Goal: Transaction & Acquisition: Purchase product/service

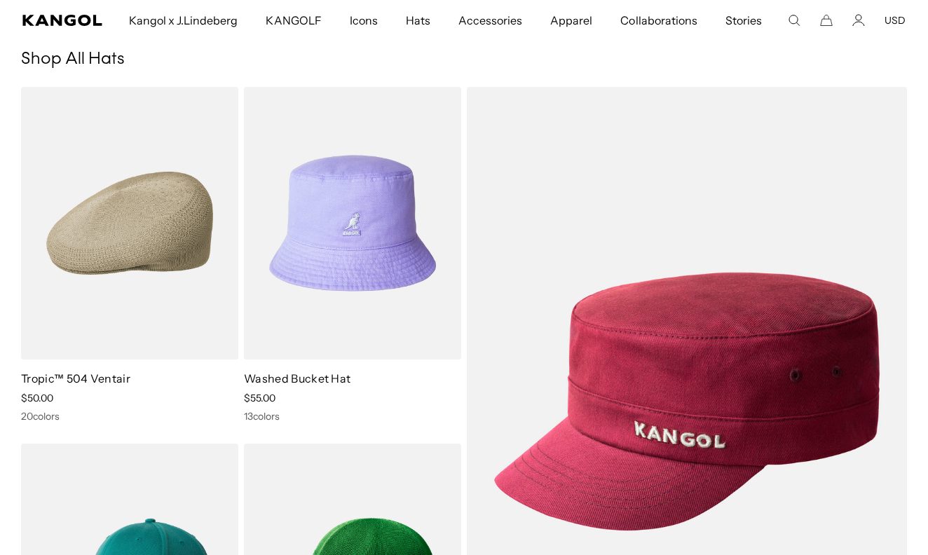
scroll to position [104, 0]
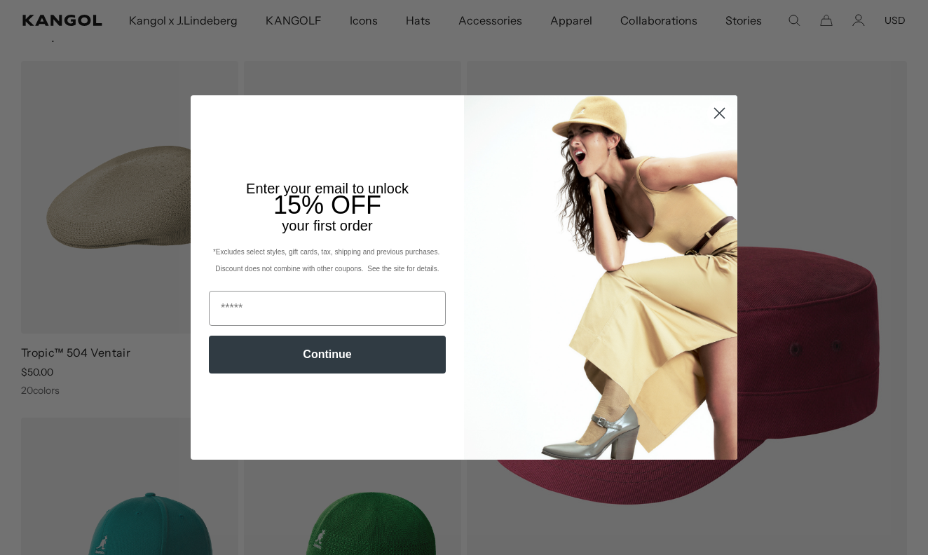
click at [719, 104] on circle "Close dialog" at bounding box center [719, 113] width 23 height 23
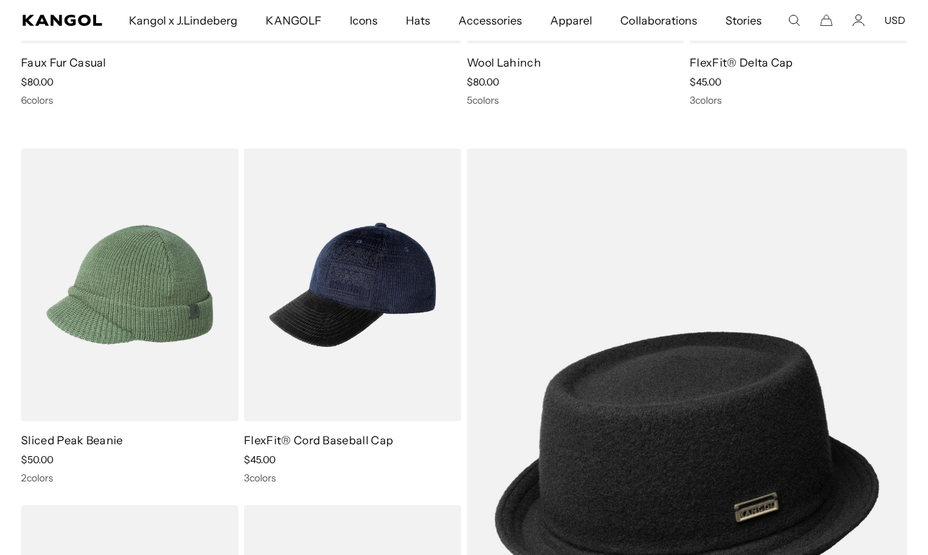
scroll to position [0, 0]
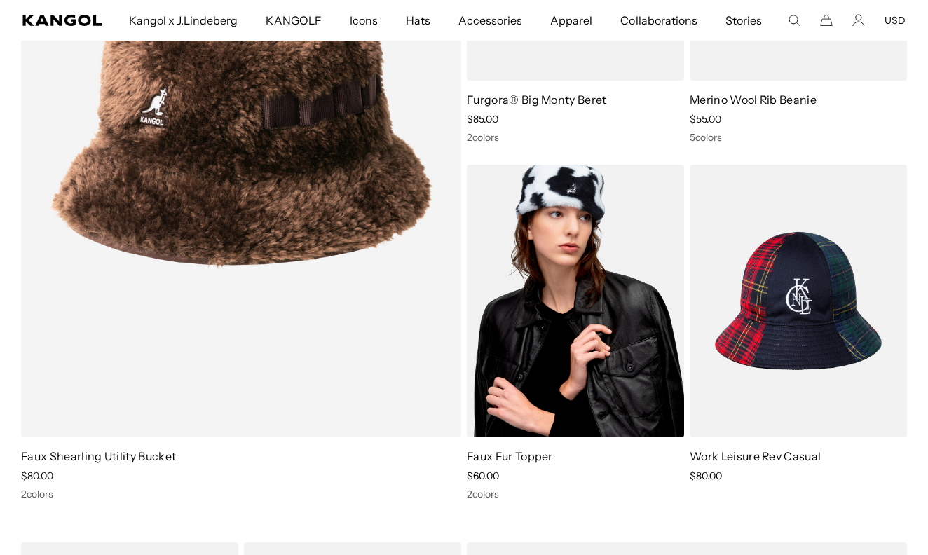
click at [592, 280] on img at bounding box center [575, 301] width 217 height 273
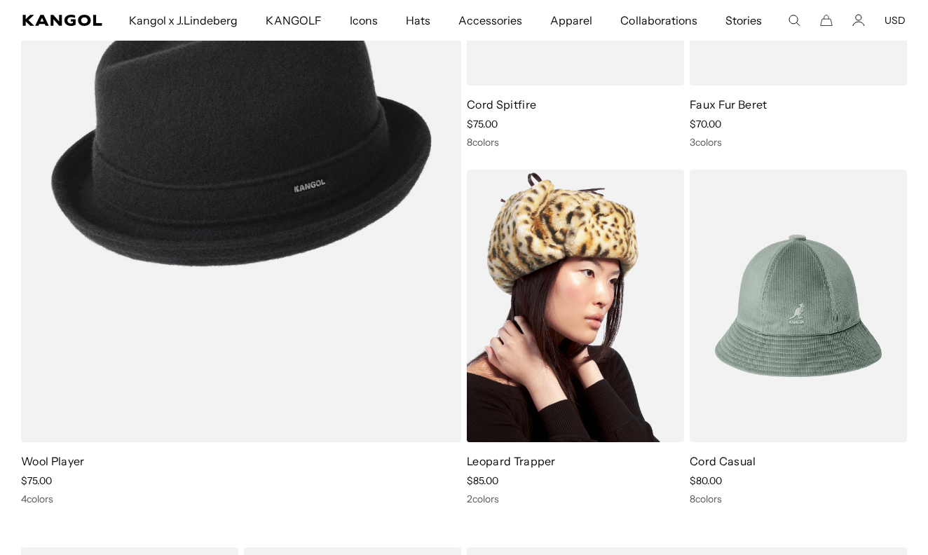
click at [670, 388] on img at bounding box center [575, 306] width 217 height 273
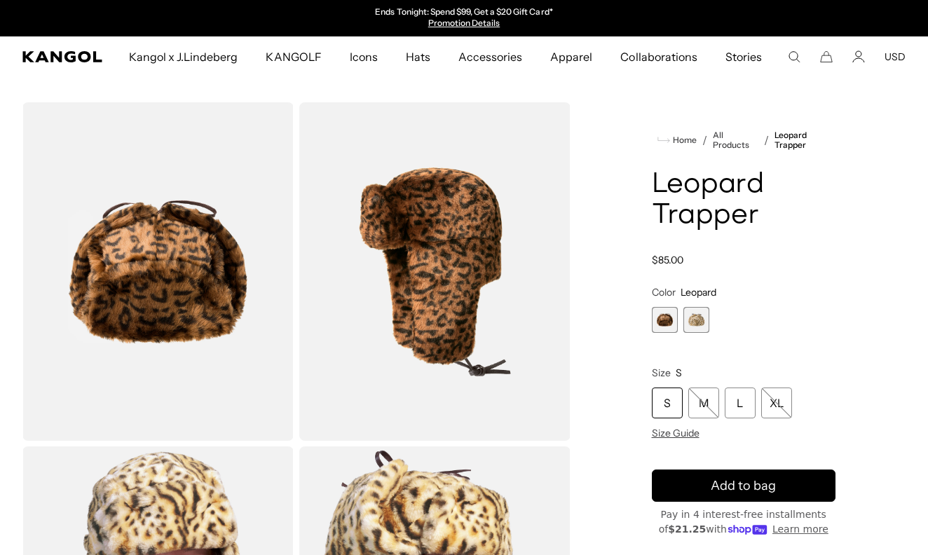
click at [668, 318] on span "1 of 2" at bounding box center [665, 320] width 26 height 26
click at [693, 323] on span "2 of 2" at bounding box center [697, 320] width 26 height 26
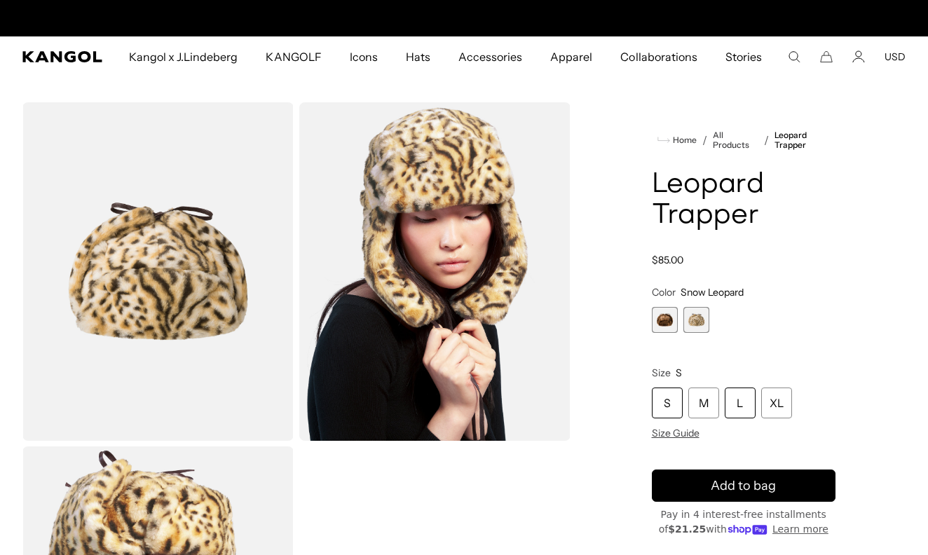
scroll to position [0, 289]
click at [661, 316] on span "1 of 2" at bounding box center [665, 320] width 26 height 26
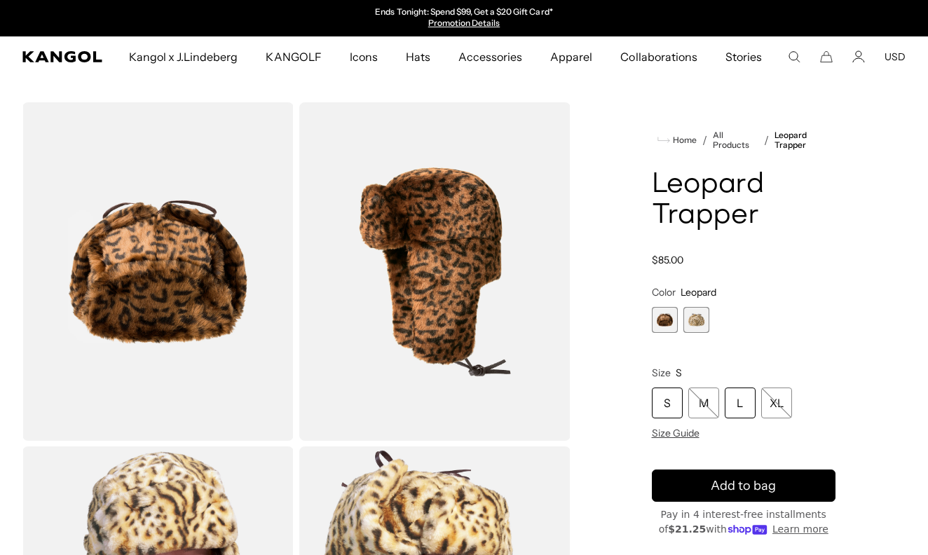
click at [737, 405] on div "L" at bounding box center [740, 403] width 31 height 31
click at [687, 318] on span "2 of 2" at bounding box center [697, 320] width 26 height 26
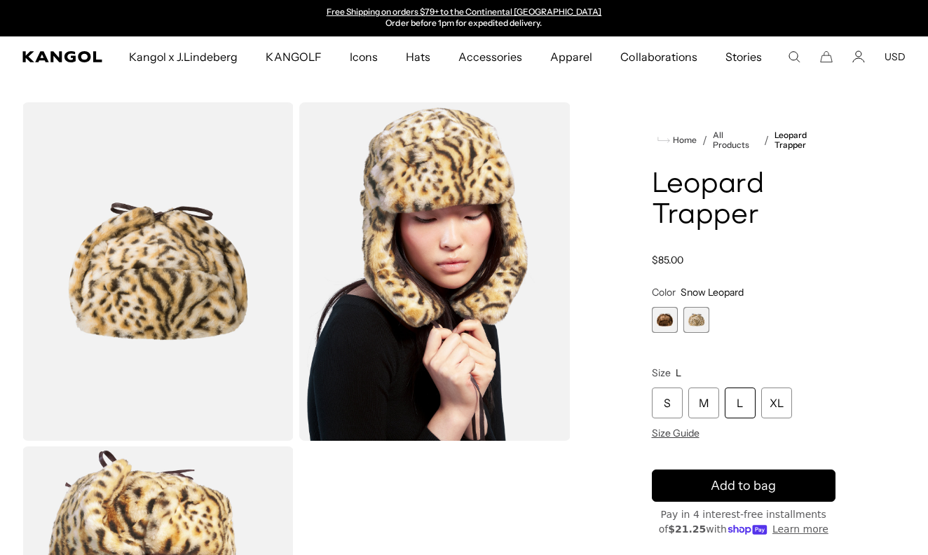
click at [743, 409] on div "L" at bounding box center [740, 403] width 31 height 31
click at [741, 408] on div "L" at bounding box center [740, 403] width 31 height 31
click at [735, 395] on div "L" at bounding box center [740, 403] width 31 height 31
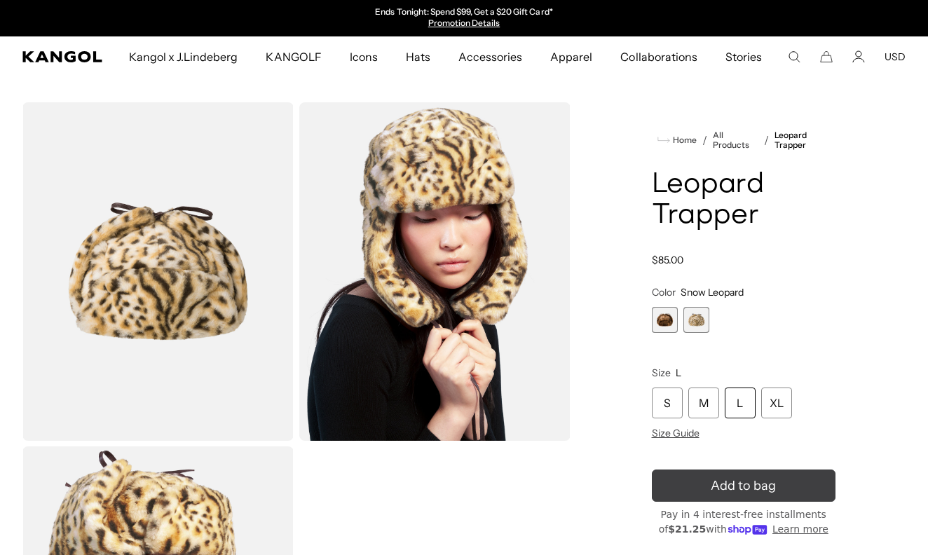
click at [740, 482] on icon "submit" at bounding box center [744, 486] width 26 height 26
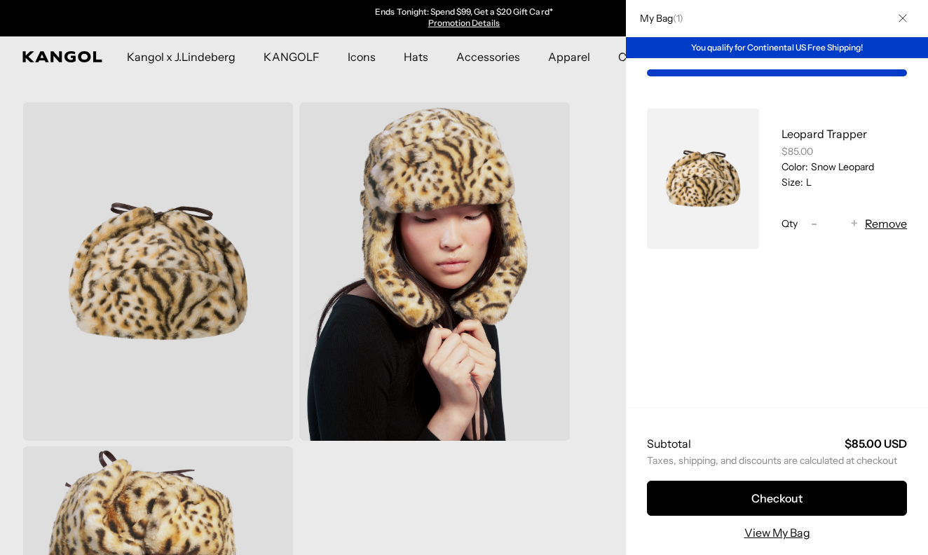
click at [585, 109] on div at bounding box center [464, 277] width 928 height 555
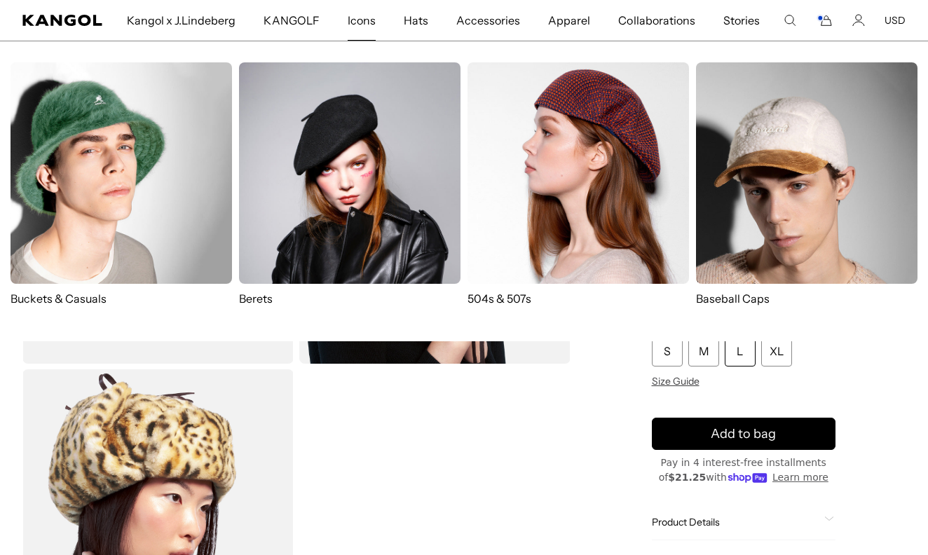
click at [601, 172] on img at bounding box center [579, 173] width 222 height 222
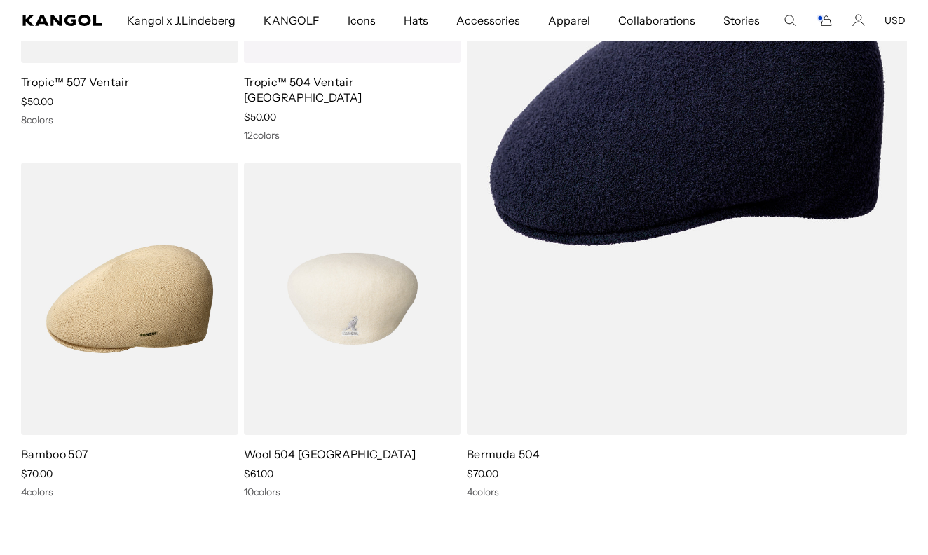
scroll to position [0, 289]
click at [362, 255] on img at bounding box center [352, 299] width 217 height 273
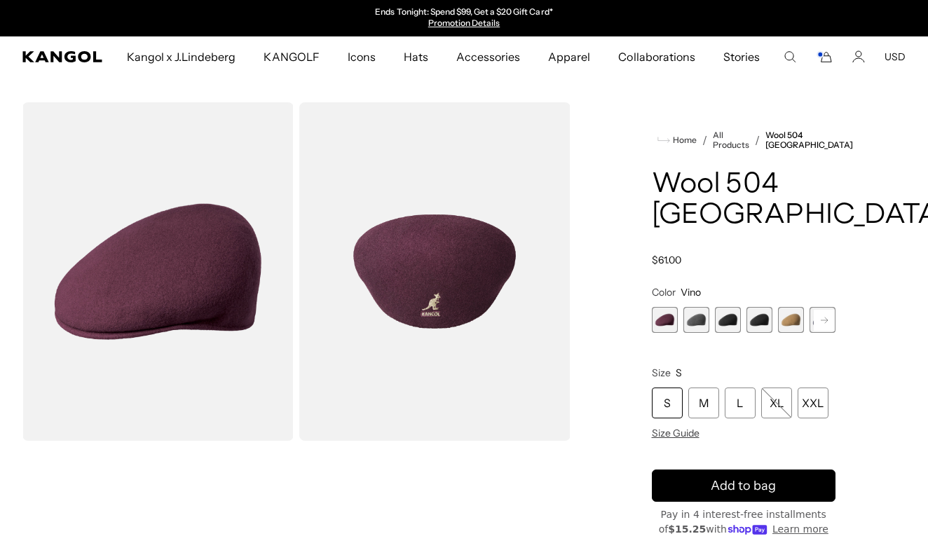
click at [734, 326] on span "3 of 12" at bounding box center [728, 320] width 26 height 26
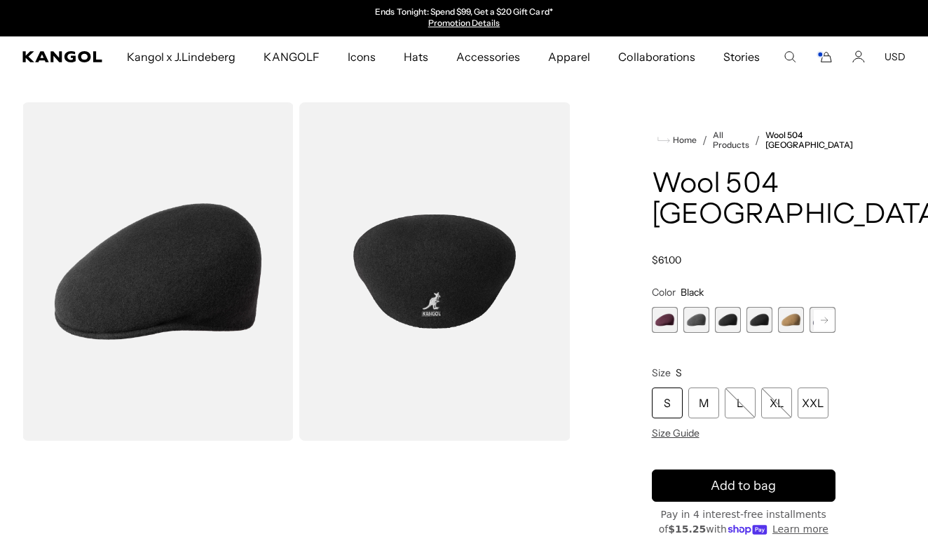
click at [813, 321] on button "Next" at bounding box center [824, 320] width 22 height 22
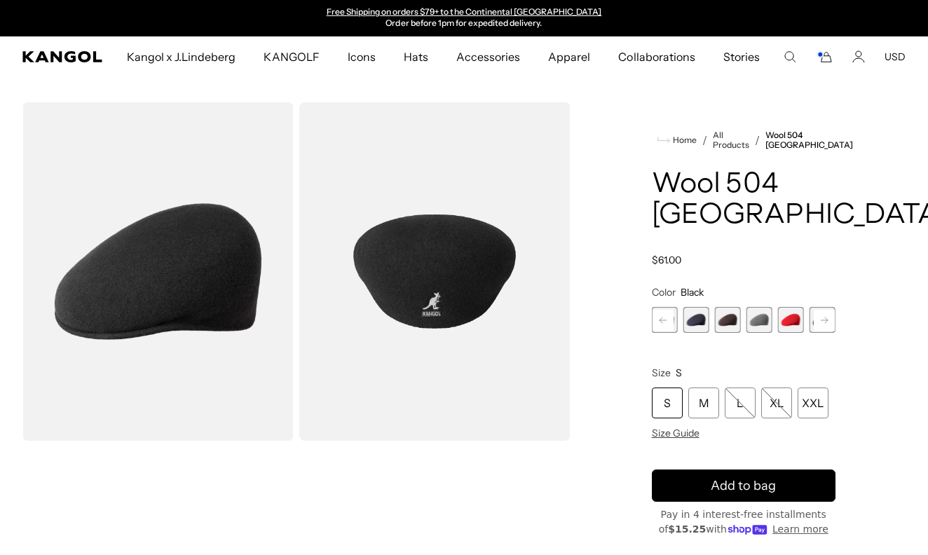
click at [813, 321] on button "Next" at bounding box center [824, 320] width 22 height 22
click at [797, 313] on span "11 of 12" at bounding box center [791, 320] width 26 height 26
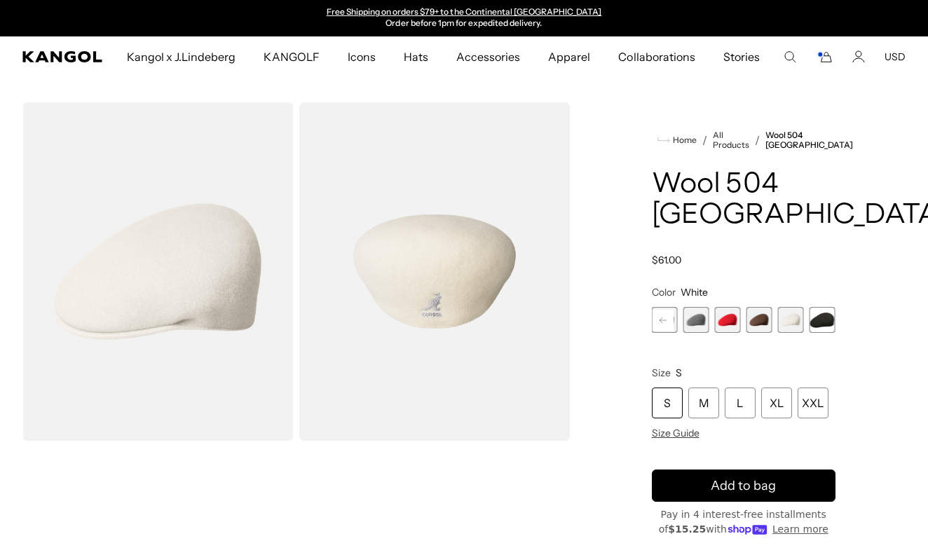
click at [808, 313] on div "Vino Variant sold out or unavailable Dark Flannel Variant sold out or unavailab…" at bounding box center [744, 320] width 184 height 26
click at [819, 315] on span "12 of 12" at bounding box center [823, 320] width 26 height 26
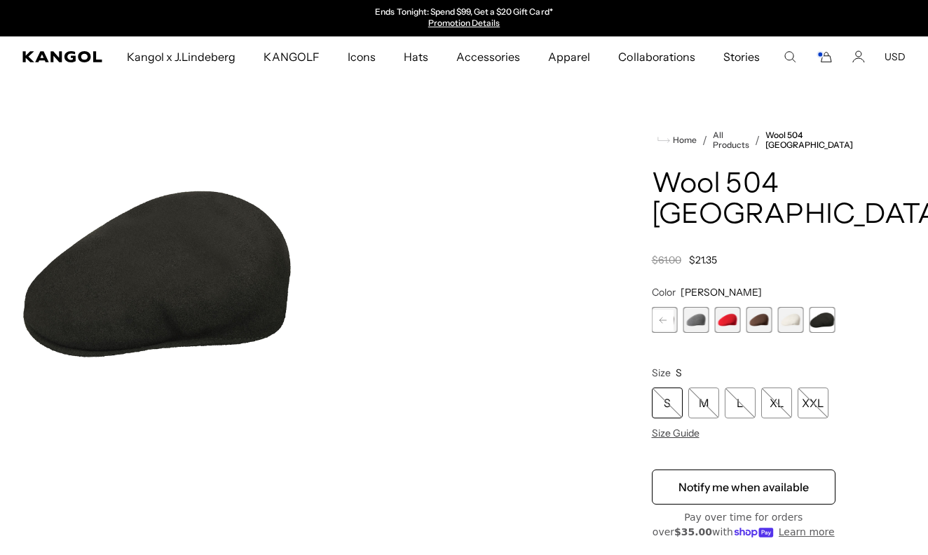
click at [824, 316] on span "12 of 12" at bounding box center [823, 320] width 26 height 26
drag, startPoint x: 788, startPoint y: 194, endPoint x: 667, endPoint y: 212, distance: 122.7
click at [667, 212] on h1 "Wool 504 USA" at bounding box center [744, 201] width 184 height 62
click at [637, 170] on div "Home / All Products / Wool 504 USA Wool 504 USA Regular price $21.35 Regular pr…" at bounding box center [744, 404] width 325 height 604
drag, startPoint x: 646, startPoint y: 170, endPoint x: 709, endPoint y: 218, distance: 79.5
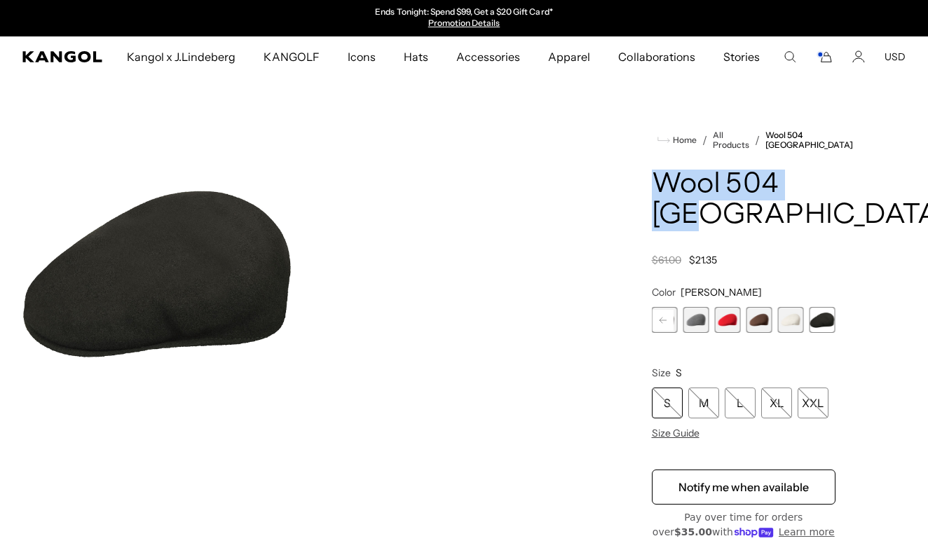
click at [709, 218] on div "Home / All Products / Wool 504 USA Wool 504 USA Regular price $21.35 Regular pr…" at bounding box center [744, 404] width 325 height 604
copy h1 "Wool 504 USA"
